Goal: Check status

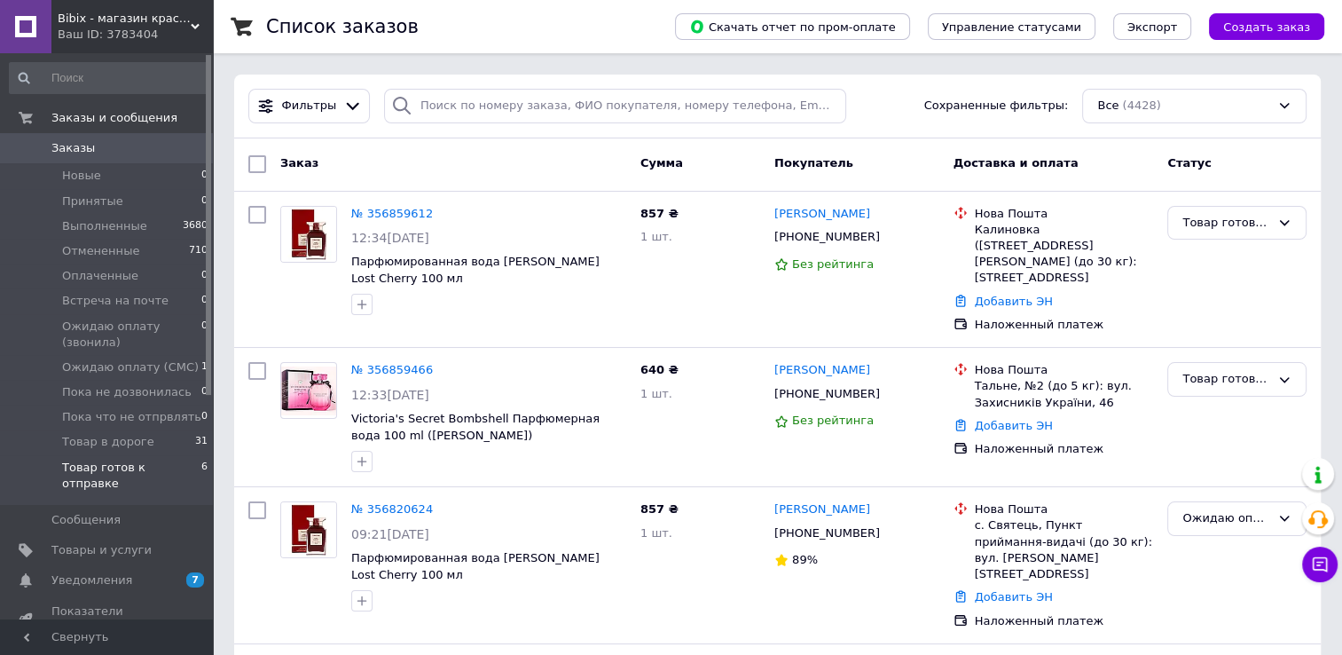
click at [142, 468] on span "Товар готов к отправке" at bounding box center [131, 476] width 139 height 32
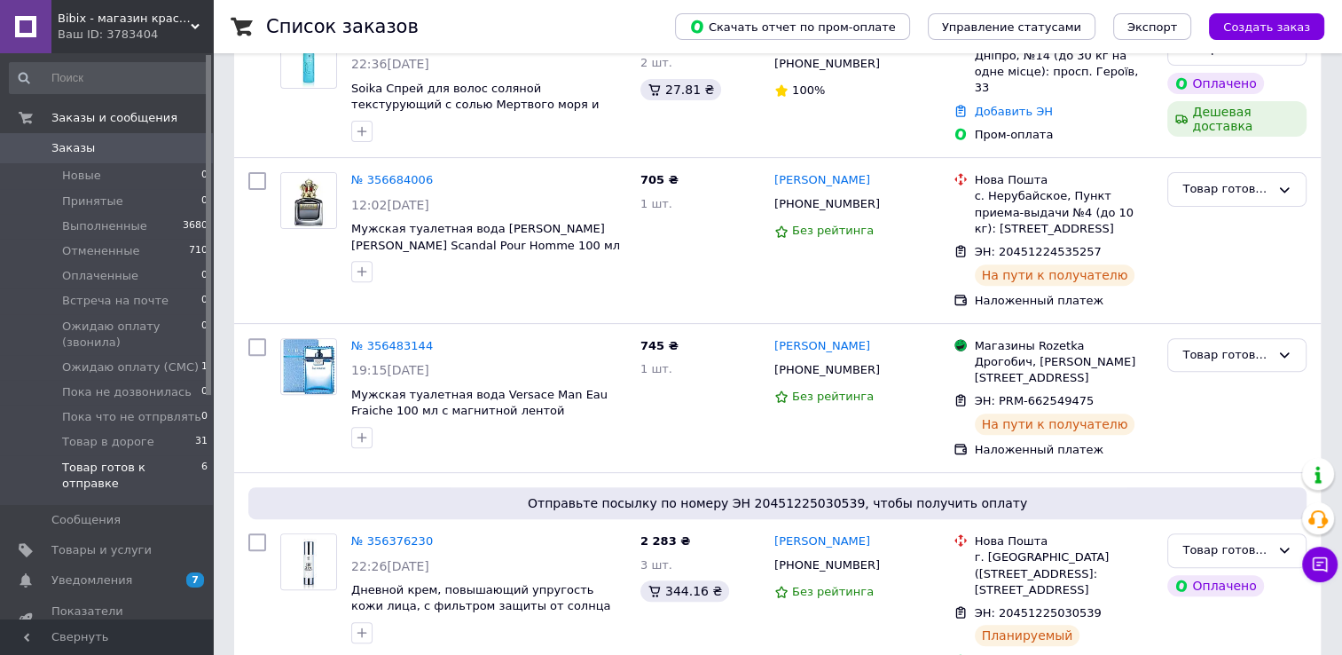
scroll to position [611, 0]
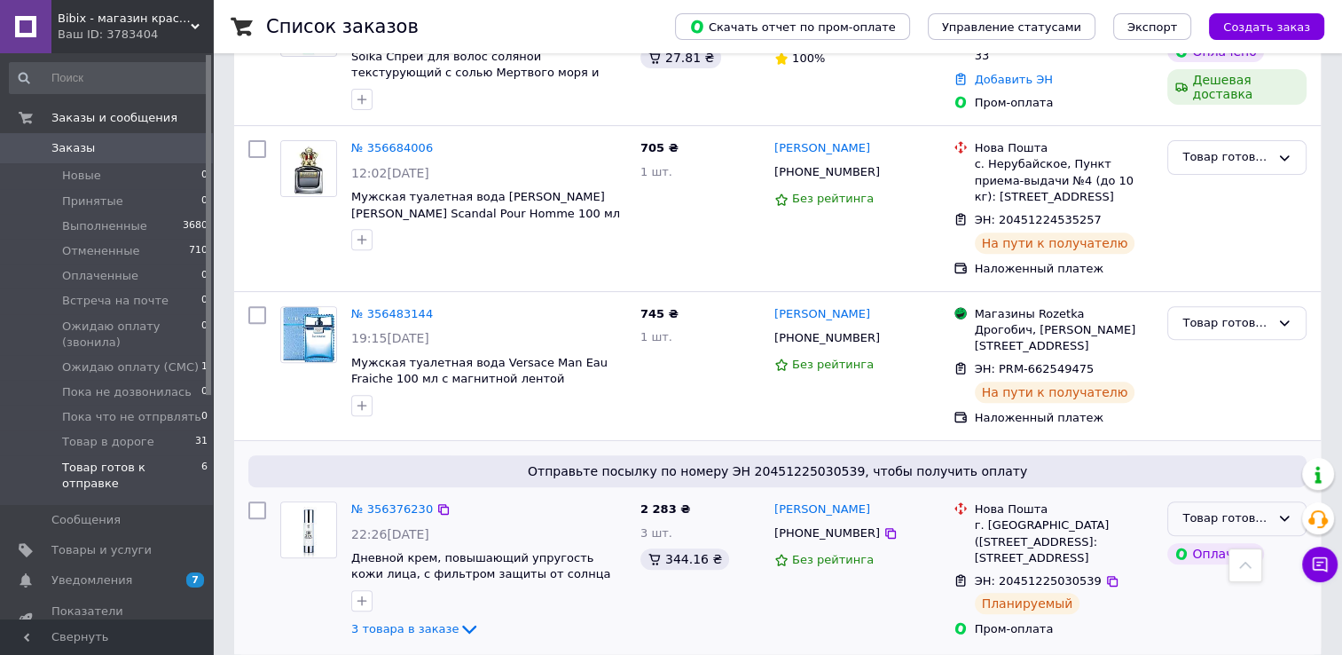
click at [1223, 509] on div "Товар готов к отправке" at bounding box center [1226, 518] width 88 height 19
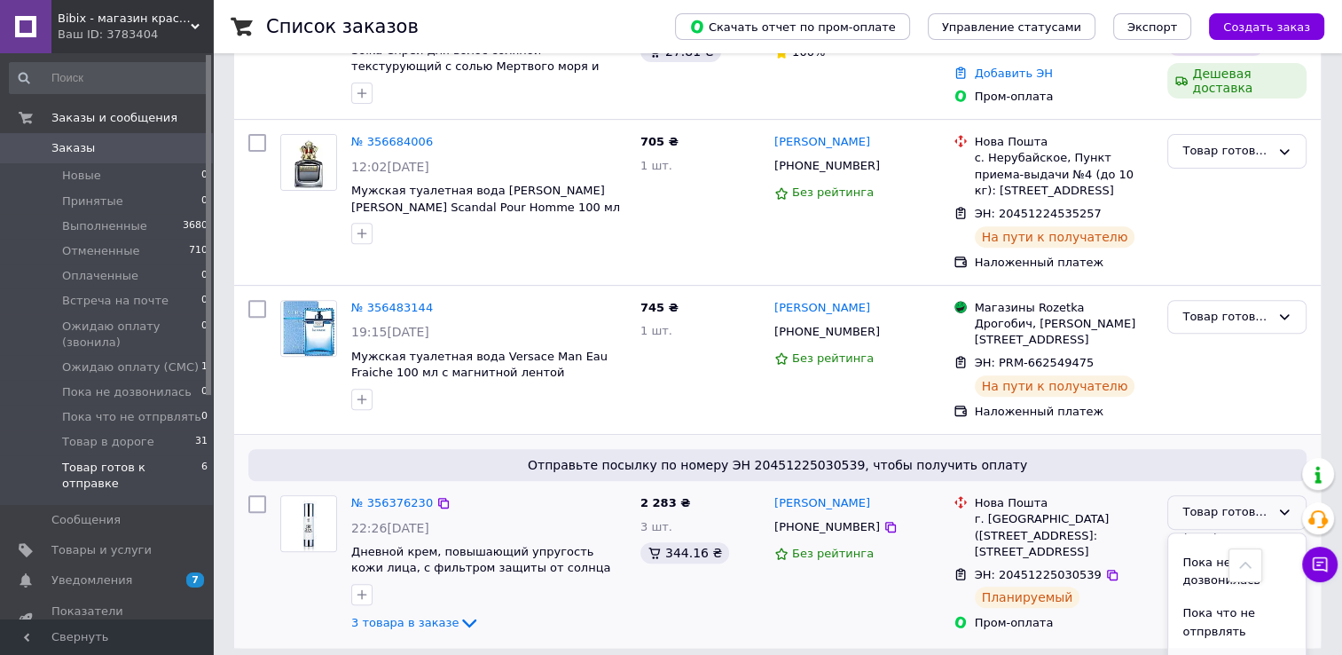
scroll to position [623, 0]
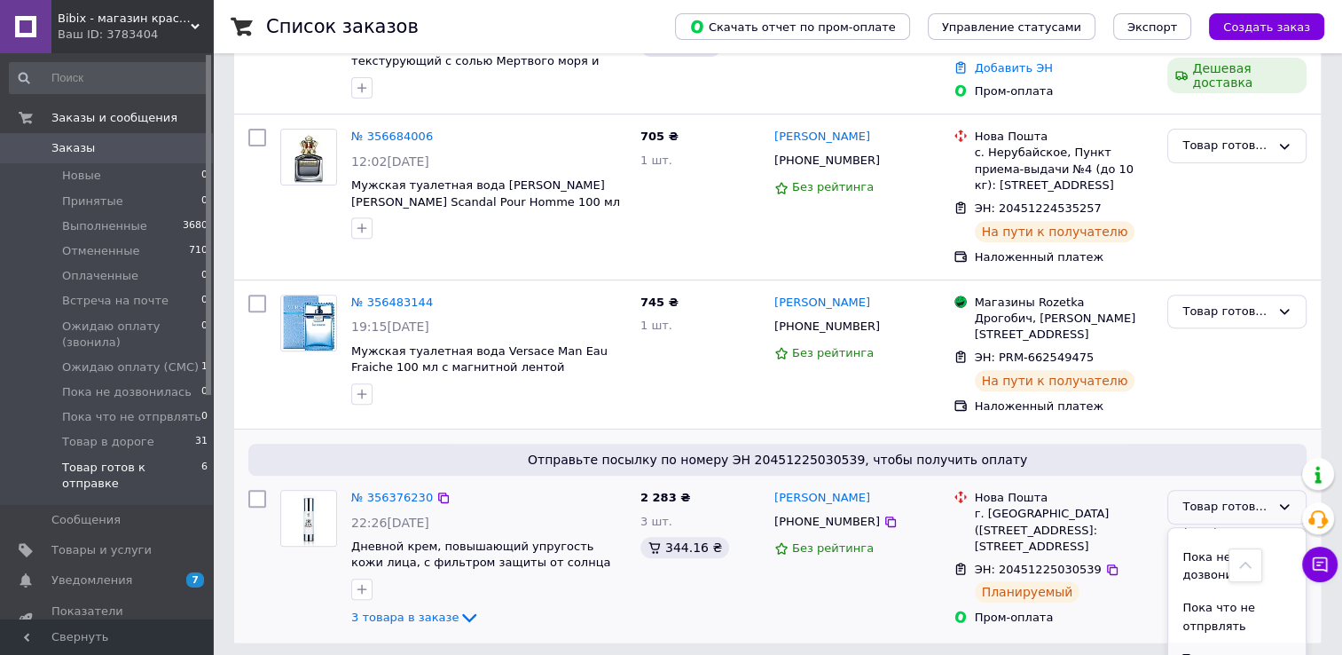
click at [1198, 648] on li "Товар в дороге" at bounding box center [1236, 658] width 137 height 33
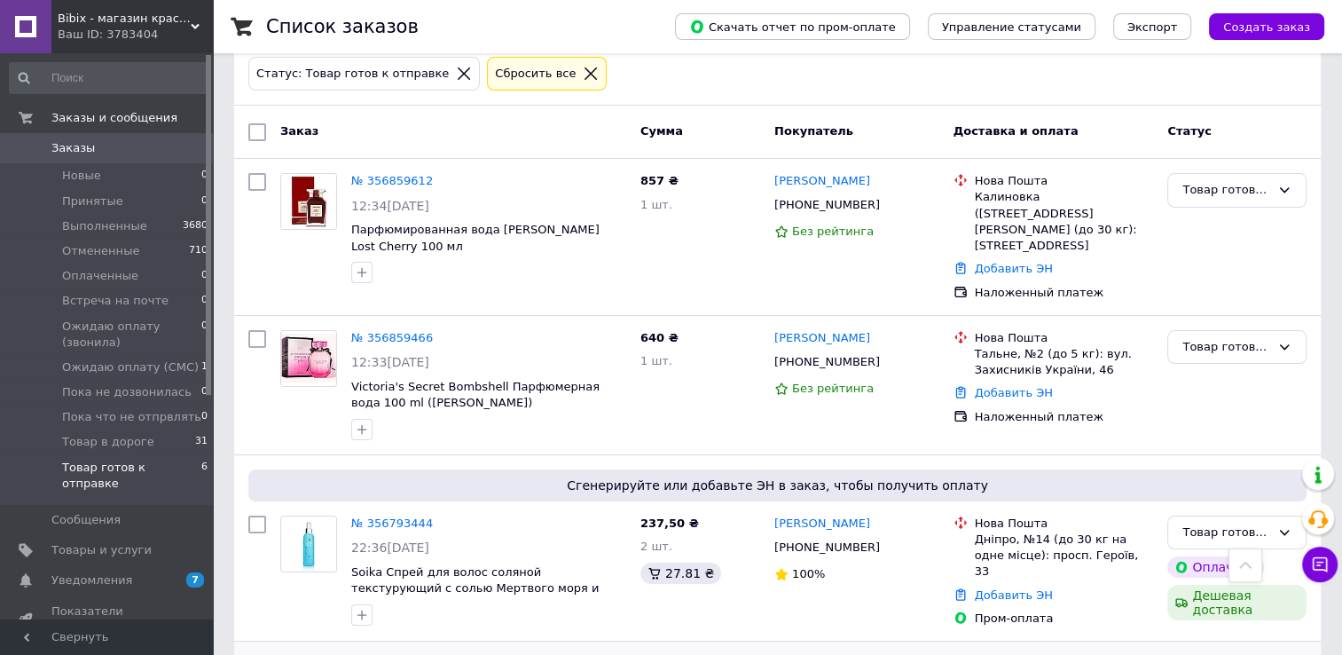
scroll to position [79, 0]
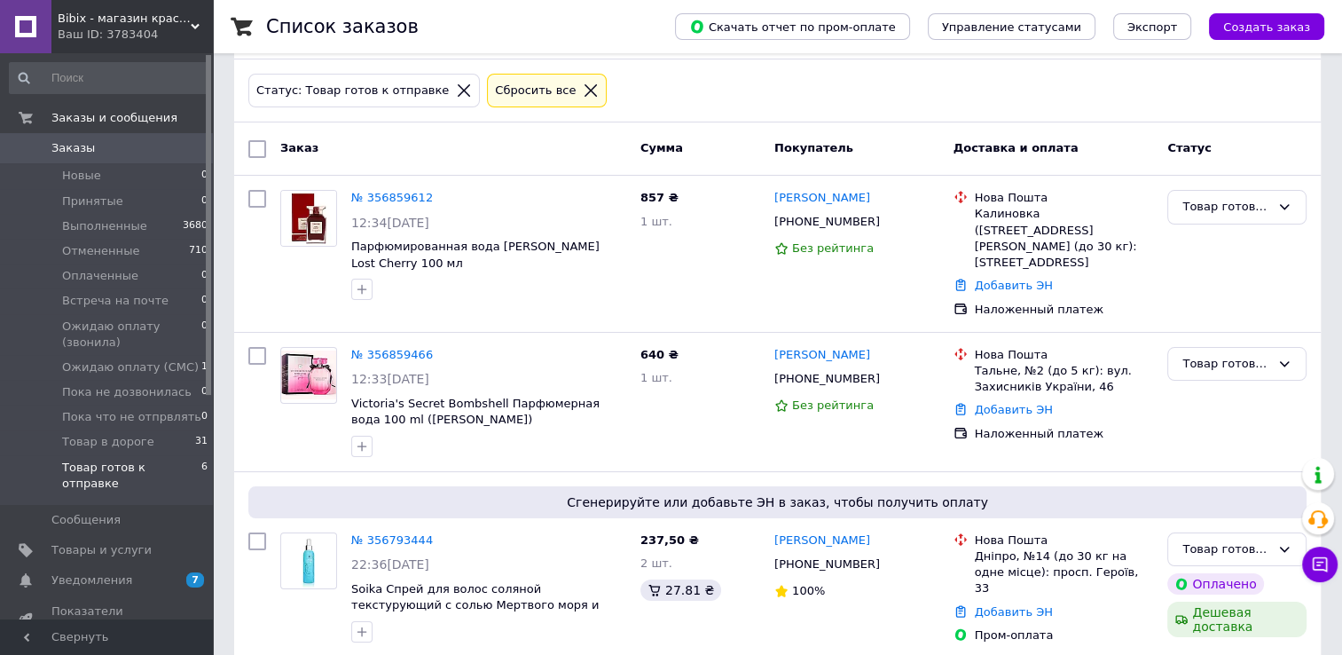
click at [77, 153] on span "Заказы" at bounding box center [72, 148] width 43 height 16
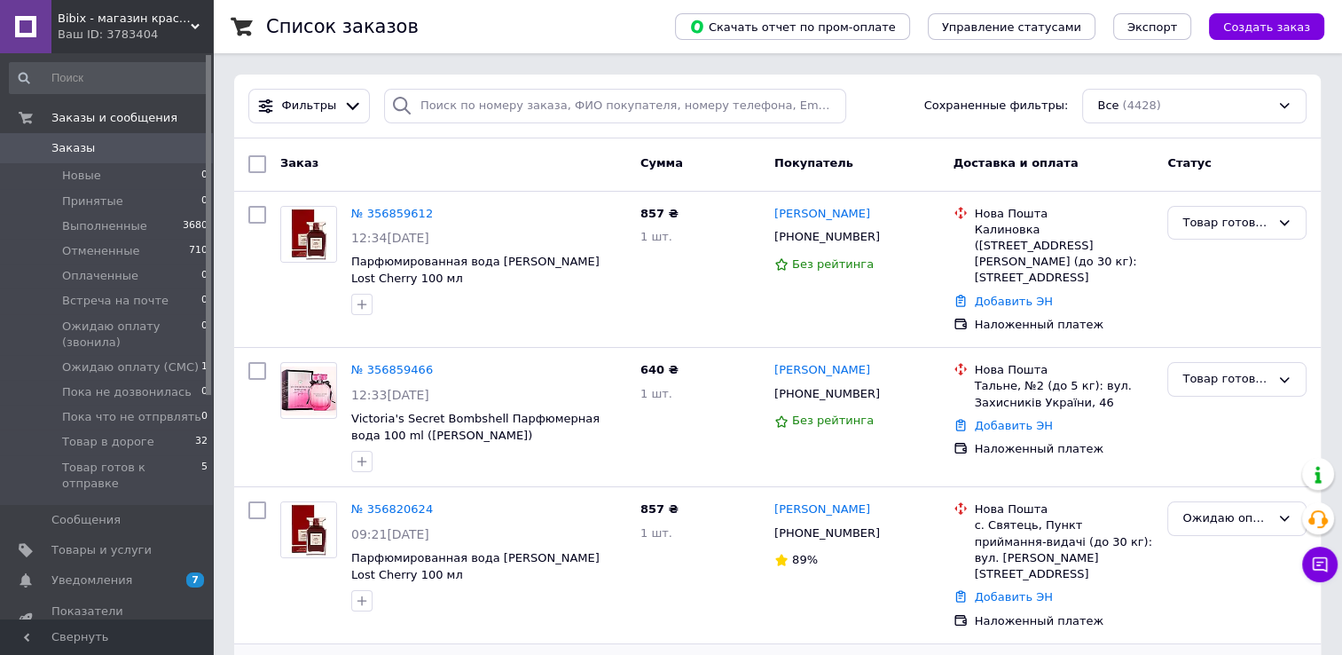
drag, startPoint x: 608, startPoint y: 643, endPoint x: 610, endPoint y: 654, distance: 11.0
